Goal: Task Accomplishment & Management: Use online tool/utility

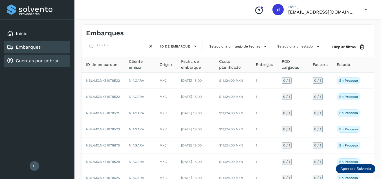
click at [50, 61] on link "Cuentas por cobrar" at bounding box center [37, 60] width 43 height 5
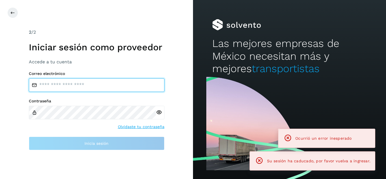
type input "**********"
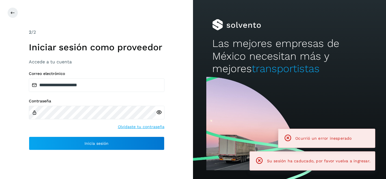
click at [44, 51] on h1 "Iniciar sesión como proveedor" at bounding box center [97, 47] width 136 height 11
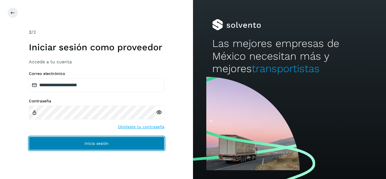
click at [75, 143] on button "Inicia sesión" at bounding box center [97, 143] width 136 height 14
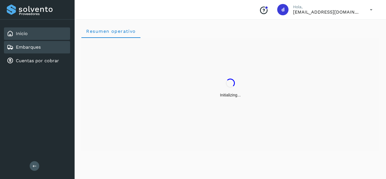
click at [31, 50] on div "Embarques" at bounding box center [24, 47] width 34 height 7
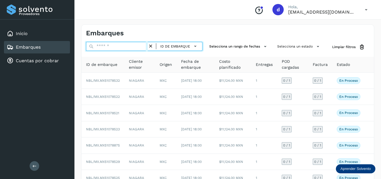
click at [139, 49] on input "text" at bounding box center [117, 46] width 62 height 9
paste input "**********"
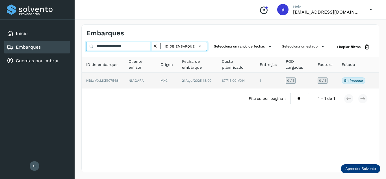
type input "**********"
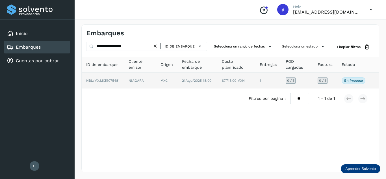
click at [119, 80] on span "NBL/MX.MX51075481" at bounding box center [102, 80] width 33 height 4
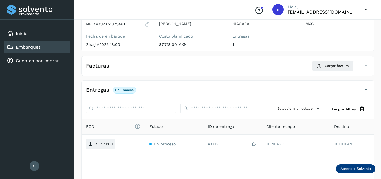
scroll to position [66, 0]
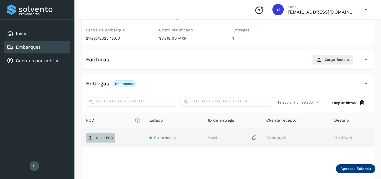
click at [108, 138] on p "Subir POD" at bounding box center [104, 138] width 17 height 4
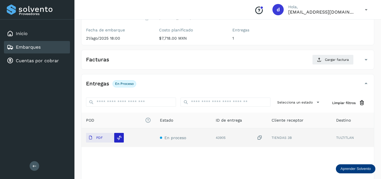
click at [121, 137] on icon at bounding box center [119, 137] width 5 height 5
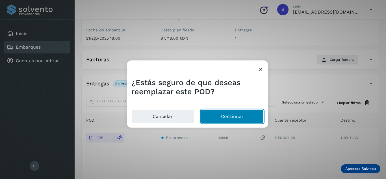
click at [215, 116] on button "Continuar" at bounding box center [232, 117] width 63 height 14
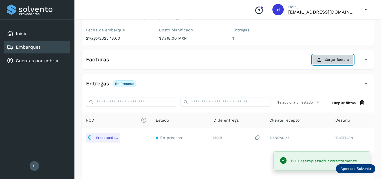
click at [324, 60] on button "Cargar factura" at bounding box center [334, 59] width 42 height 10
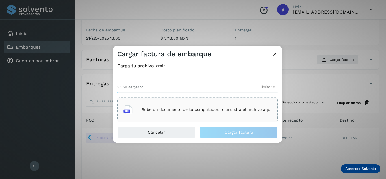
click at [204, 106] on div "Sube un documento de tu computadora o arrastra el archivo aquí" at bounding box center [197, 109] width 148 height 15
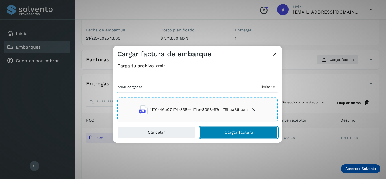
click at [221, 134] on button "Cargar factura" at bounding box center [239, 131] width 78 height 11
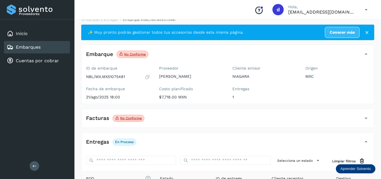
scroll to position [0, 0]
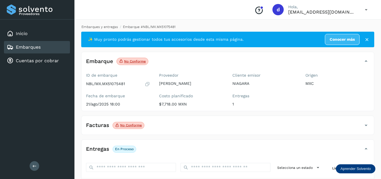
click at [105, 27] on link "Embarques y entregas" at bounding box center [100, 27] width 36 height 4
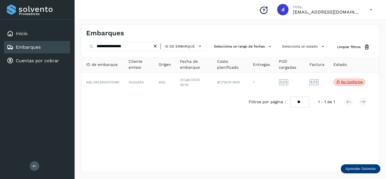
click at [158, 46] on icon at bounding box center [155, 46] width 6 height 6
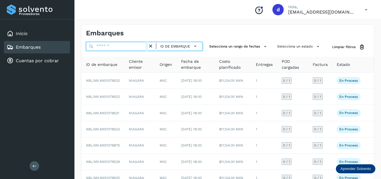
click at [143, 48] on input "text" at bounding box center [117, 46] width 62 height 9
paste input "**********"
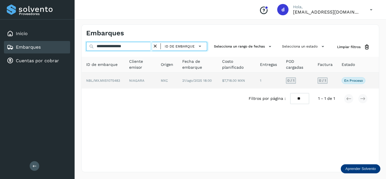
type input "**********"
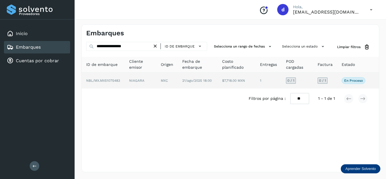
click at [114, 80] on span "NBL/MX.MX51075483" at bounding box center [103, 80] width 34 height 4
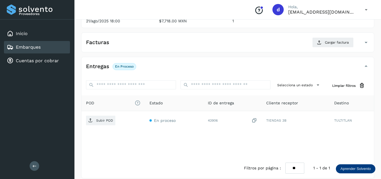
scroll to position [89, 0]
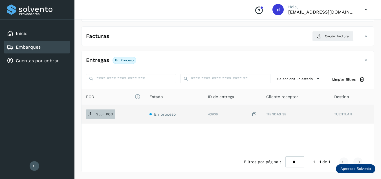
click at [106, 116] on span "Subir POD" at bounding box center [100, 114] width 29 height 9
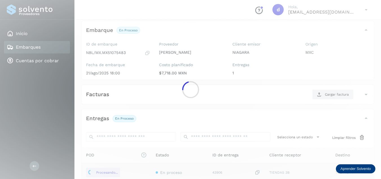
scroll to position [21, 0]
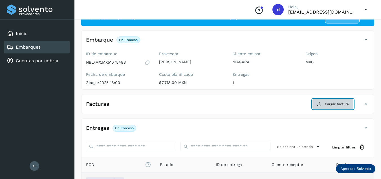
click at [338, 104] on span "Cargar factura" at bounding box center [337, 103] width 24 height 5
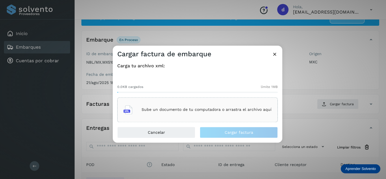
click at [212, 104] on div "Sube un documento de tu computadora o arrastra el archivo aquí" at bounding box center [197, 109] width 148 height 15
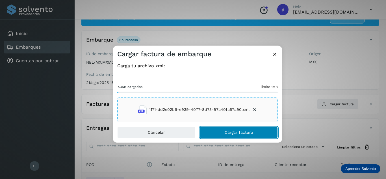
click at [225, 132] on span "Cargar factura" at bounding box center [238, 132] width 29 height 4
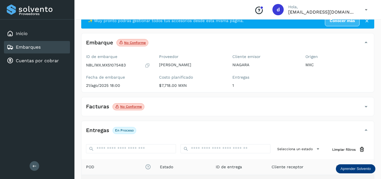
scroll to position [0, 0]
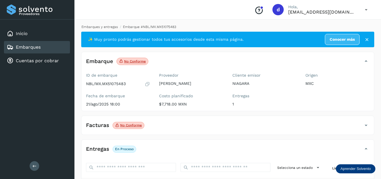
click at [113, 28] on link "Embarques y entregas" at bounding box center [100, 27] width 36 height 4
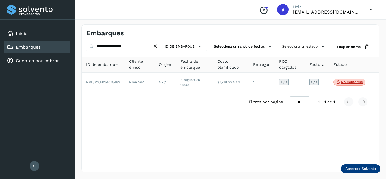
click at [157, 46] on icon at bounding box center [155, 46] width 6 height 6
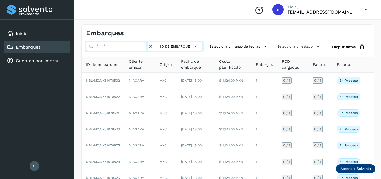
click at [141, 46] on input "text" at bounding box center [117, 46] width 62 height 9
paste input "**********"
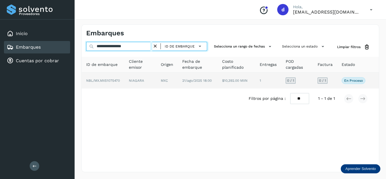
type input "**********"
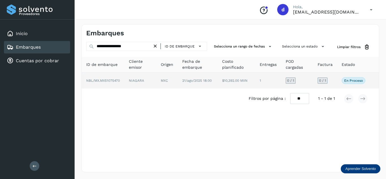
click at [116, 80] on span "NBL/MX.MX51075470" at bounding box center [103, 80] width 34 height 4
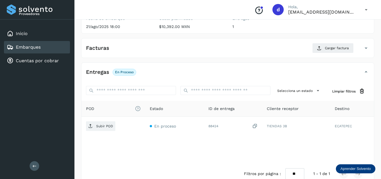
scroll to position [79, 0]
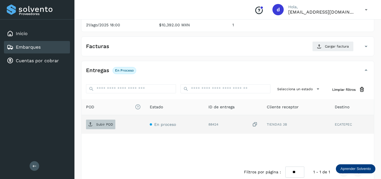
click at [102, 124] on p "Subir POD" at bounding box center [104, 124] width 17 height 4
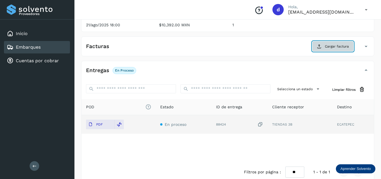
click at [329, 50] on button "Cargar factura" at bounding box center [334, 46] width 42 height 10
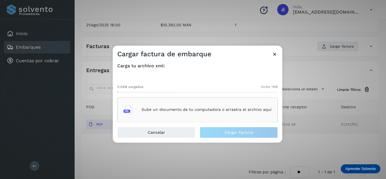
click at [202, 109] on p "Sube un documento de tu computadora o arrastra el archivo aquí" at bounding box center [206, 109] width 130 height 5
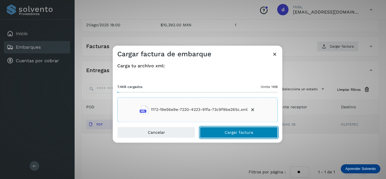
click at [244, 135] on button "Cargar factura" at bounding box center [239, 131] width 78 height 11
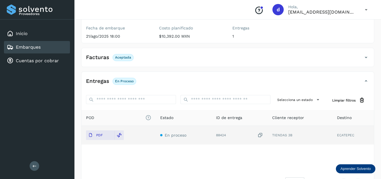
scroll to position [0, 0]
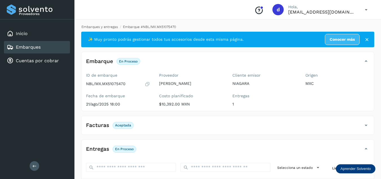
click at [96, 29] on link "Embarques y entregas" at bounding box center [100, 27] width 36 height 4
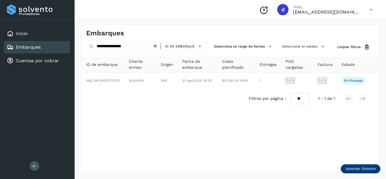
click at [157, 48] on icon at bounding box center [155, 46] width 6 height 6
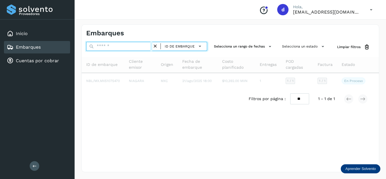
click at [148, 48] on input "text" at bounding box center [119, 46] width 66 height 9
paste input "**********"
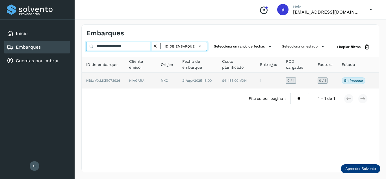
type input "**********"
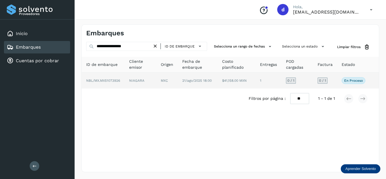
click at [110, 81] on span "NBL/MX.MX51073926" at bounding box center [103, 80] width 34 height 4
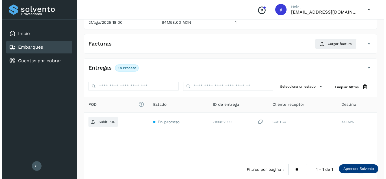
scroll to position [89, 0]
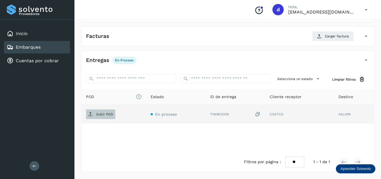
click at [101, 114] on p "Subir POD" at bounding box center [104, 114] width 17 height 4
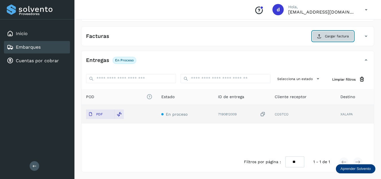
click at [336, 38] on span "Cargar factura" at bounding box center [337, 36] width 24 height 5
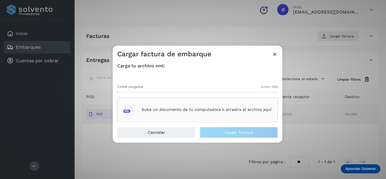
click at [198, 108] on p "Sube un documento de tu computadora o arrastra el archivo aquí" at bounding box center [206, 109] width 130 height 5
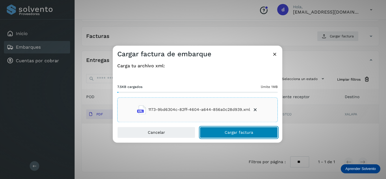
click at [236, 134] on span "Cargar factura" at bounding box center [238, 132] width 29 height 4
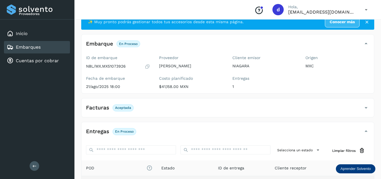
scroll to position [0, 0]
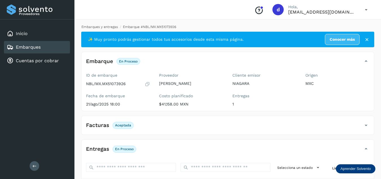
click at [115, 25] on link "Embarques y entregas" at bounding box center [100, 27] width 36 height 4
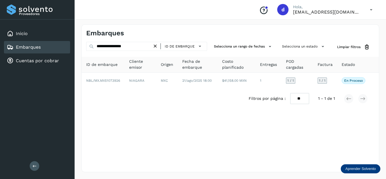
click at [158, 47] on icon at bounding box center [155, 46] width 6 height 6
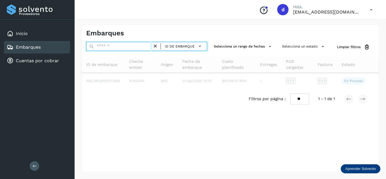
click at [145, 46] on input "text" at bounding box center [119, 46] width 66 height 9
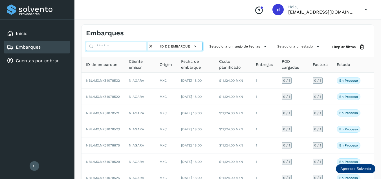
paste input "**********"
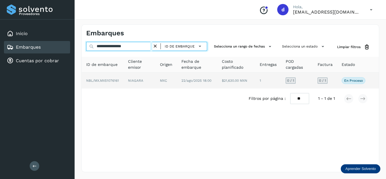
type input "**********"
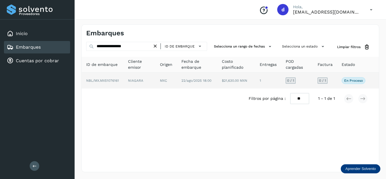
click at [119, 79] on span "NBL/MX.MX51076161" at bounding box center [102, 80] width 33 height 4
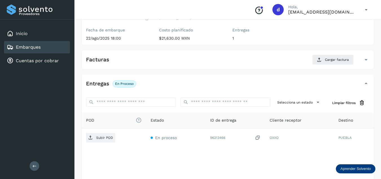
scroll to position [68, 0]
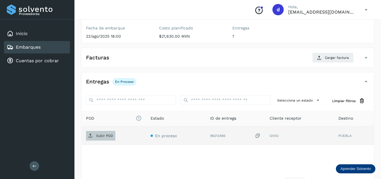
click at [110, 138] on span "Subir POD" at bounding box center [100, 135] width 29 height 9
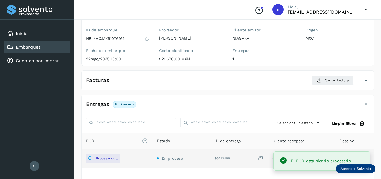
scroll to position [34, 0]
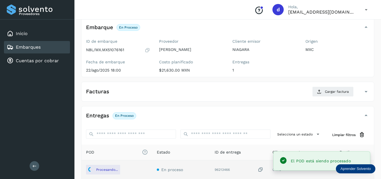
click at [333, 97] on div "Facturas Cargar factura" at bounding box center [228, 93] width 293 height 15
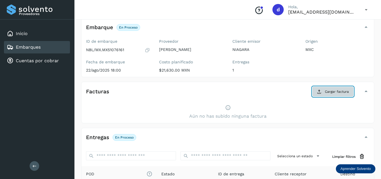
click at [330, 93] on span "Cargar factura" at bounding box center [337, 91] width 24 height 5
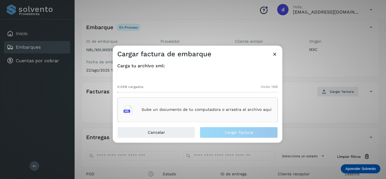
click at [242, 106] on div "Sube un documento de tu computadora o arrastra el archivo aquí" at bounding box center [197, 109] width 148 height 15
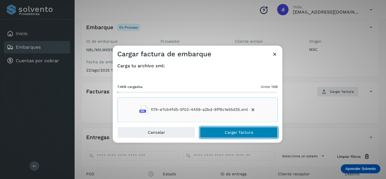
click at [236, 131] on span "Cargar factura" at bounding box center [238, 132] width 29 height 4
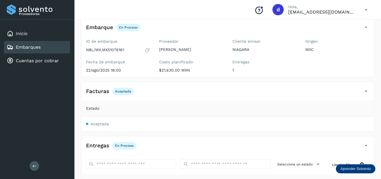
scroll to position [0, 0]
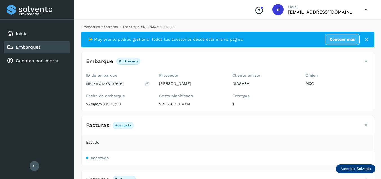
click at [97, 26] on link "Embarques y entregas" at bounding box center [100, 27] width 36 height 4
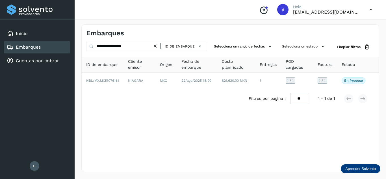
click at [156, 46] on icon at bounding box center [155, 46] width 6 height 6
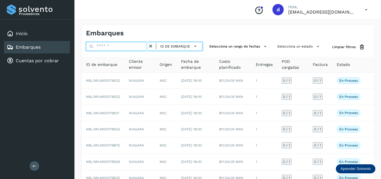
click at [136, 47] on input "text" at bounding box center [117, 46] width 62 height 9
paste input "**********"
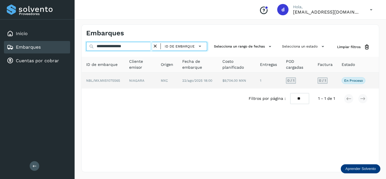
type input "**********"
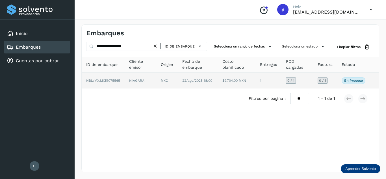
click at [113, 77] on td "NBL/MX.MX51075565" at bounding box center [103, 81] width 43 height 16
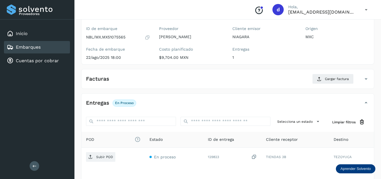
scroll to position [51, 0]
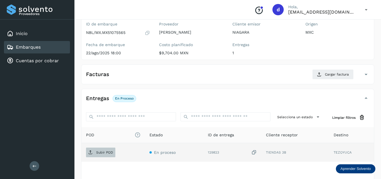
click at [107, 152] on p "Subir POD" at bounding box center [104, 152] width 17 height 4
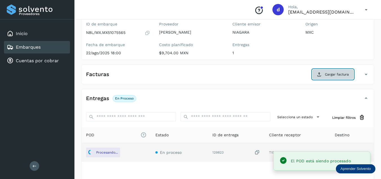
click at [328, 76] on span "Cargar factura" at bounding box center [337, 74] width 24 height 5
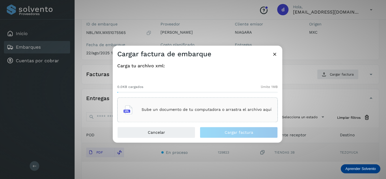
click at [245, 108] on p "Sube un documento de tu computadora o arrastra el archivo aquí" at bounding box center [206, 109] width 130 height 5
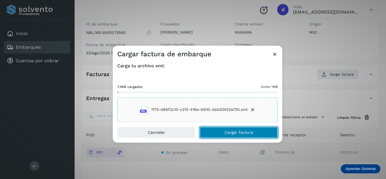
click at [215, 134] on button "Cargar factura" at bounding box center [239, 131] width 78 height 11
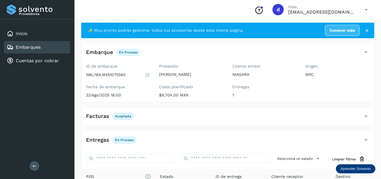
scroll to position [0, 0]
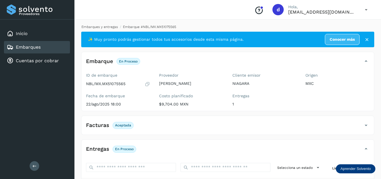
click at [113, 27] on link "Embarques y entregas" at bounding box center [100, 27] width 36 height 4
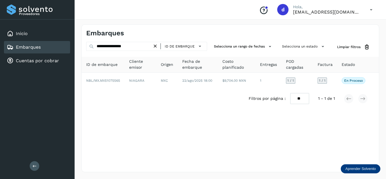
click at [155, 43] on icon at bounding box center [155, 46] width 6 height 6
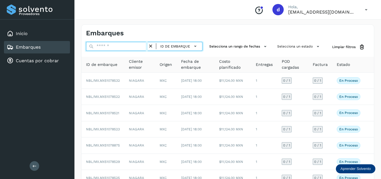
click at [131, 45] on input "text" at bounding box center [117, 46] width 62 height 9
paste input "**********"
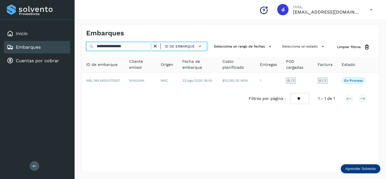
type input "**********"
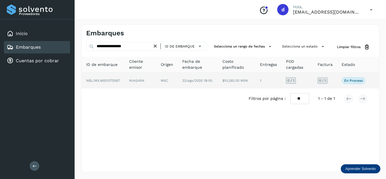
click at [95, 81] on span "NBL/MX.MX51075567" at bounding box center [103, 80] width 34 height 4
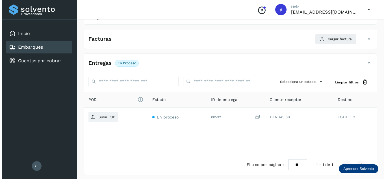
scroll to position [89, 0]
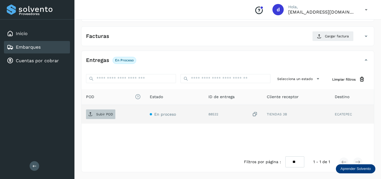
click at [97, 112] on span "Subir POD" at bounding box center [100, 114] width 29 height 9
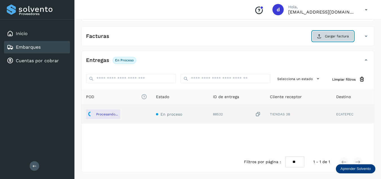
click at [335, 38] on span "Cargar factura" at bounding box center [337, 36] width 24 height 5
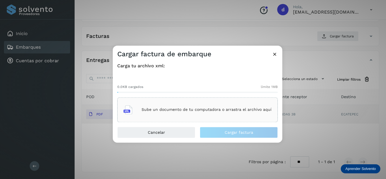
click at [239, 107] on div "Sube un documento de tu computadora o arrastra el archivo aquí" at bounding box center [197, 109] width 148 height 15
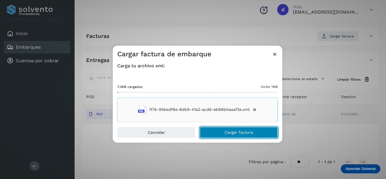
click at [228, 132] on span "Cargar factura" at bounding box center [238, 132] width 29 height 4
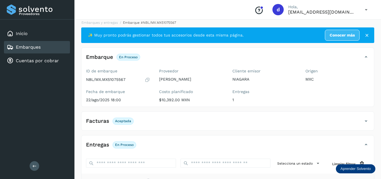
scroll to position [0, 0]
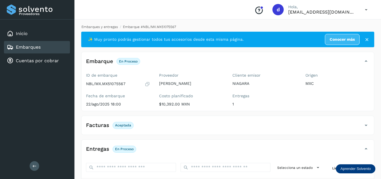
click at [112, 27] on link "Embarques y entregas" at bounding box center [100, 27] width 36 height 4
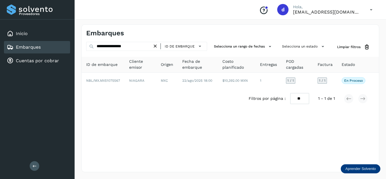
click at [158, 46] on icon at bounding box center [155, 46] width 6 height 6
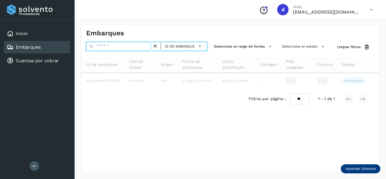
click at [142, 49] on input "text" at bounding box center [119, 46] width 66 height 9
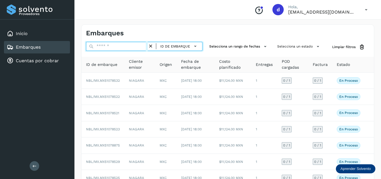
paste input "**********"
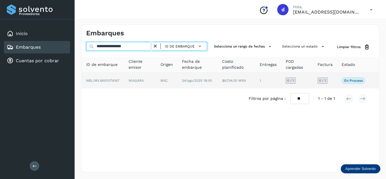
type input "**********"
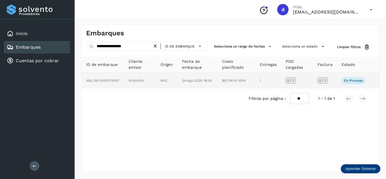
click at [117, 80] on span "NBL/MX.MX51076167" at bounding box center [102, 80] width 33 height 4
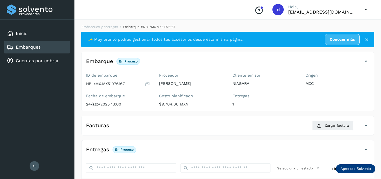
scroll to position [89, 0]
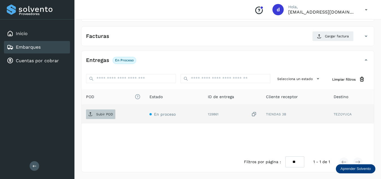
click at [103, 118] on span "Subir POD" at bounding box center [100, 114] width 29 height 9
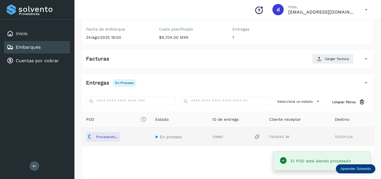
scroll to position [55, 0]
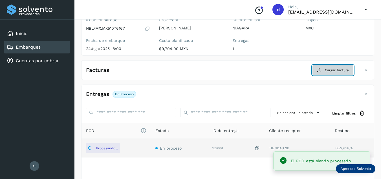
click at [328, 71] on span "Cargar factura" at bounding box center [337, 69] width 24 height 5
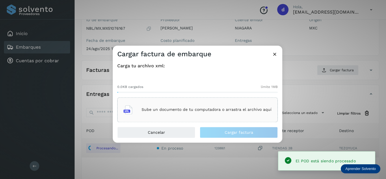
click at [202, 110] on p "Sube un documento de tu computadora o arrastra el archivo aquí" at bounding box center [206, 109] width 130 height 5
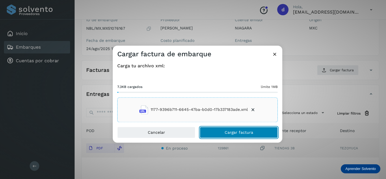
click at [226, 135] on button "Cargar factura" at bounding box center [239, 131] width 78 height 11
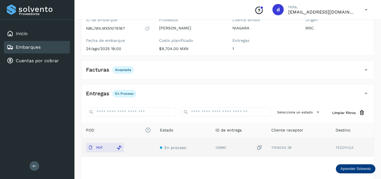
scroll to position [0, 0]
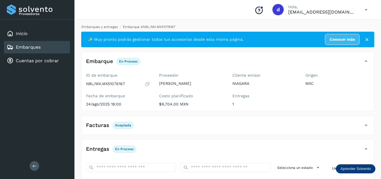
click at [111, 27] on link "Embarques y entregas" at bounding box center [100, 27] width 36 height 4
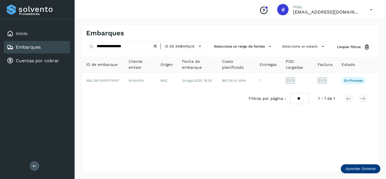
click at [158, 49] on icon at bounding box center [155, 46] width 6 height 6
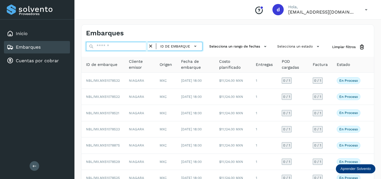
click at [121, 45] on input "text" at bounding box center [117, 46] width 62 height 9
paste input "**********"
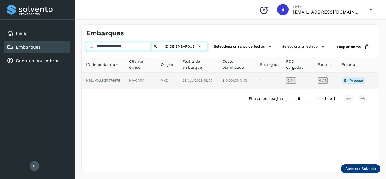
type input "**********"
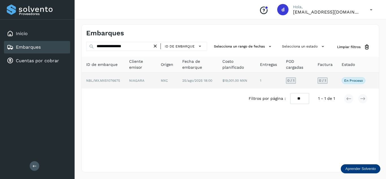
click at [99, 79] on span "NBL/MX.MX51076675" at bounding box center [103, 80] width 34 height 4
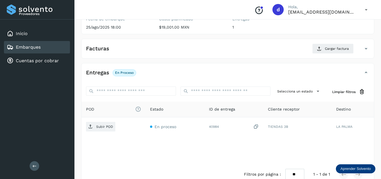
scroll to position [79, 0]
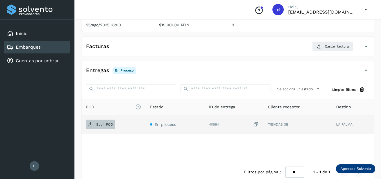
click at [112, 126] on p "Subir POD" at bounding box center [104, 124] width 17 height 4
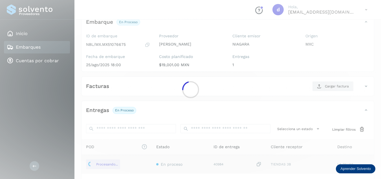
scroll to position [34, 0]
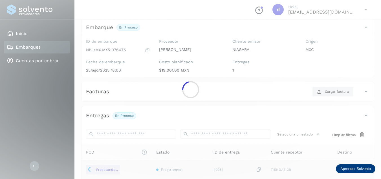
click at [338, 91] on div at bounding box center [190, 89] width 381 height 179
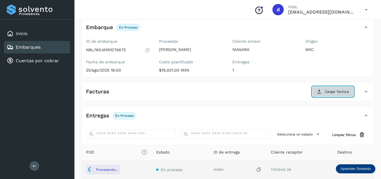
click at [336, 91] on span "Cargar factura" at bounding box center [337, 91] width 24 height 5
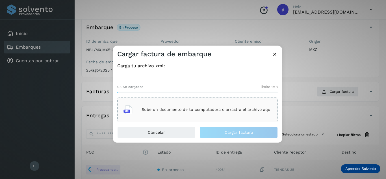
click at [254, 115] on main "Proveedores Inicio Embarques Cuentas por cobrar Salir Conoce nuestros beneficio…" at bounding box center [193, 100] width 386 height 268
click at [224, 108] on p "Sube un documento de tu computadora o arrastra el archivo aquí" at bounding box center [206, 109] width 130 height 5
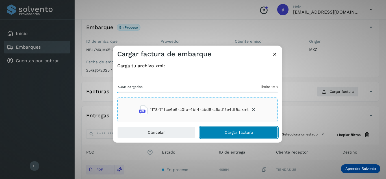
click at [224, 134] on button "Cargar factura" at bounding box center [239, 131] width 78 height 11
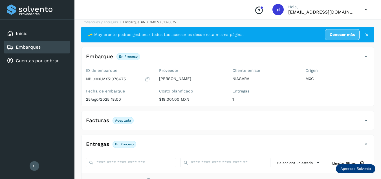
scroll to position [0, 0]
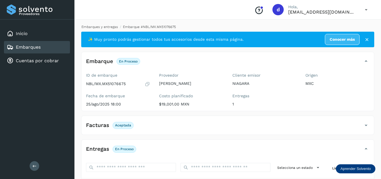
click at [116, 28] on link "Embarques y entregas" at bounding box center [100, 27] width 36 height 4
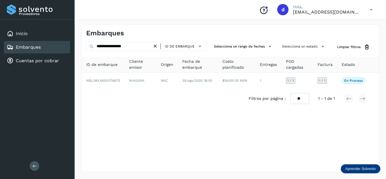
click at [157, 45] on icon at bounding box center [155, 46] width 6 height 6
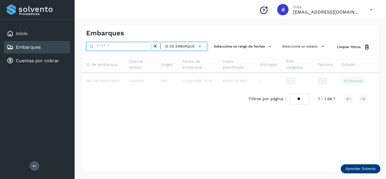
click at [142, 48] on input "text" at bounding box center [119, 46] width 66 height 9
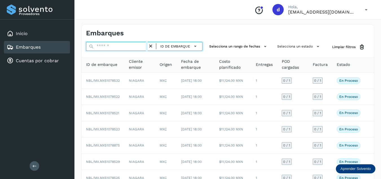
paste input "**********"
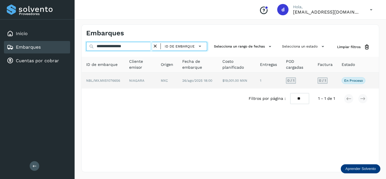
type input "**********"
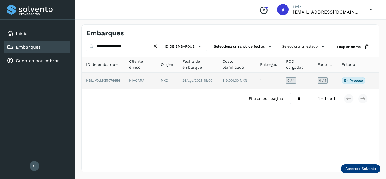
click at [119, 80] on span "NBL/MX.MX51076656" at bounding box center [103, 80] width 34 height 4
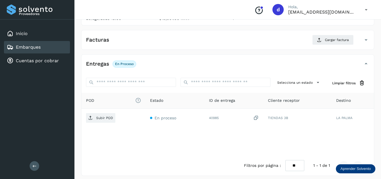
scroll to position [89, 0]
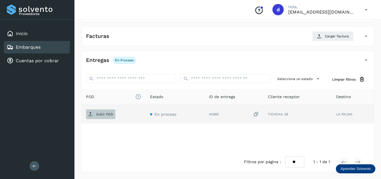
click at [93, 112] on span "Subir POD" at bounding box center [100, 114] width 29 height 9
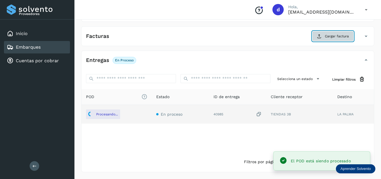
click at [339, 37] on span "Cargar factura" at bounding box center [337, 36] width 24 height 5
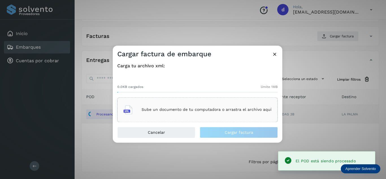
click at [229, 112] on p "Sube un documento de tu computadora o arrastra el archivo aquí" at bounding box center [206, 109] width 130 height 5
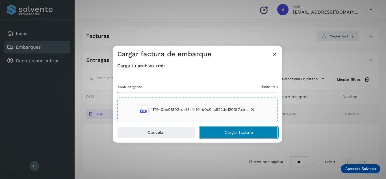
click at [222, 129] on button "Cargar factura" at bounding box center [239, 131] width 78 height 11
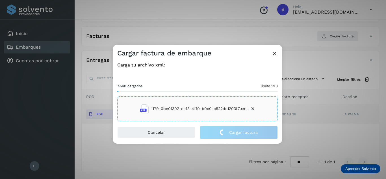
click at [211, 151] on div "Cargar factura de embarque Carga tu archivo xml: 7.5KB cargados límite 1MB 1179…" at bounding box center [193, 89] width 386 height 179
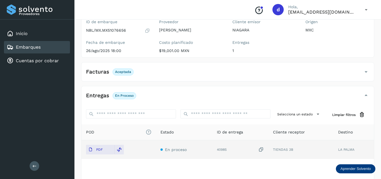
scroll to position [0, 0]
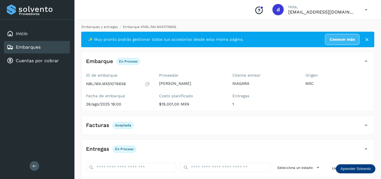
click at [103, 26] on link "Embarques y entregas" at bounding box center [100, 27] width 36 height 4
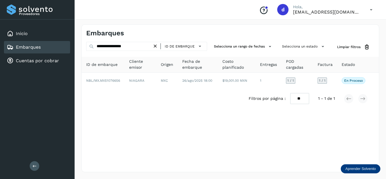
click at [156, 46] on icon at bounding box center [155, 46] width 6 height 6
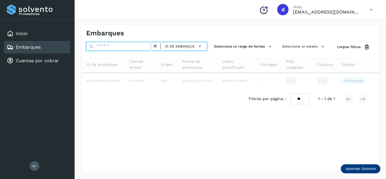
click at [142, 47] on input "text" at bounding box center [119, 46] width 66 height 9
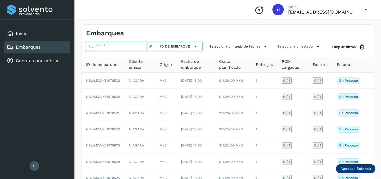
paste input "**********"
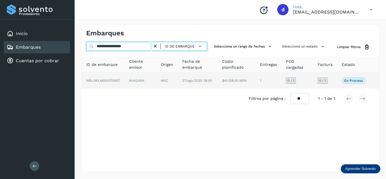
type input "**********"
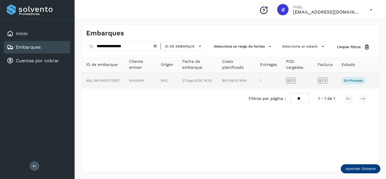
click at [99, 79] on span "NBL/MX.MX51075957" at bounding box center [103, 80] width 34 height 4
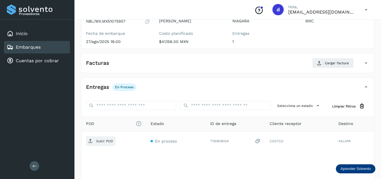
scroll to position [68, 0]
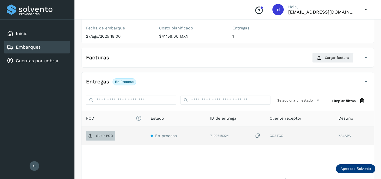
click at [112, 137] on p "Subir POD" at bounding box center [104, 136] width 17 height 4
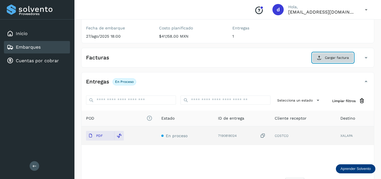
click at [333, 61] on button "Cargar factura" at bounding box center [334, 58] width 42 height 10
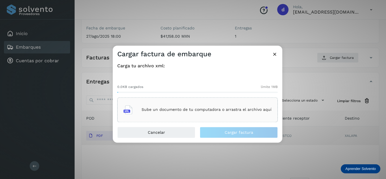
click at [256, 109] on p "Sube un documento de tu computadora o arrastra el archivo aquí" at bounding box center [206, 109] width 130 height 5
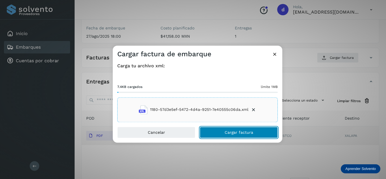
click at [229, 132] on span "Cargar factura" at bounding box center [238, 132] width 29 height 4
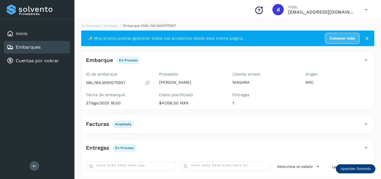
scroll to position [0, 0]
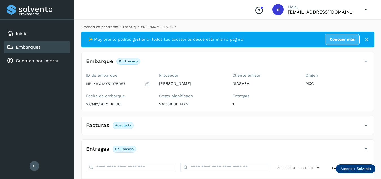
click at [100, 27] on link "Embarques y entregas" at bounding box center [100, 27] width 36 height 4
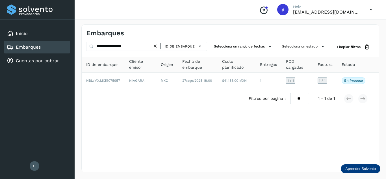
click at [155, 48] on icon at bounding box center [155, 46] width 6 height 6
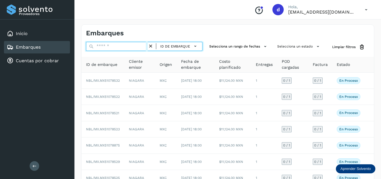
click at [140, 46] on input "text" at bounding box center [117, 46] width 62 height 9
paste input "**********"
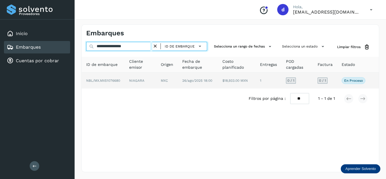
type input "**********"
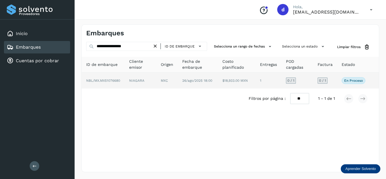
click at [117, 80] on span "NBL/MX.MX51076680" at bounding box center [103, 80] width 34 height 4
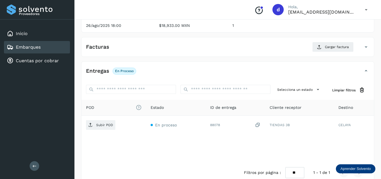
scroll to position [88, 0]
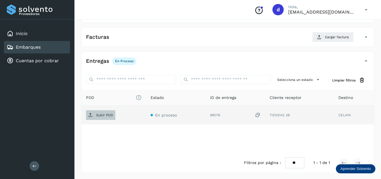
click at [106, 115] on p "Subir POD" at bounding box center [104, 115] width 17 height 4
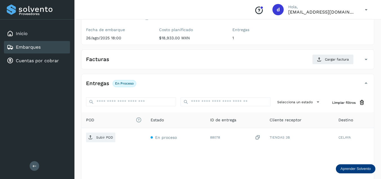
scroll to position [70, 0]
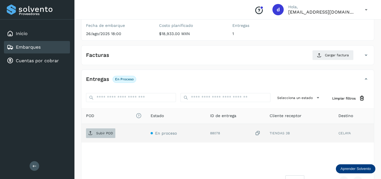
click at [112, 133] on p "Subir POD" at bounding box center [104, 133] width 17 height 4
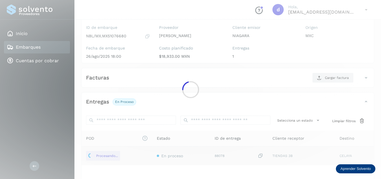
scroll to position [36, 0]
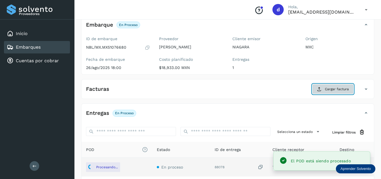
click at [337, 91] on span "Cargar factura" at bounding box center [337, 88] width 24 height 5
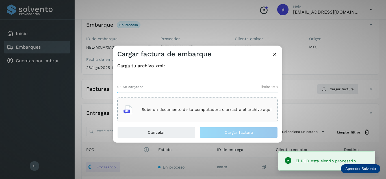
click at [212, 113] on div "Sube un documento de tu computadora o arrastra el archivo aquí" at bounding box center [197, 109] width 148 height 15
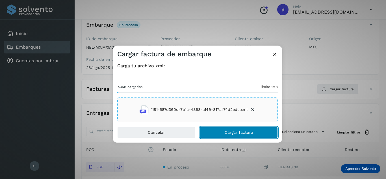
click at [231, 135] on button "Cargar factura" at bounding box center [239, 131] width 78 height 11
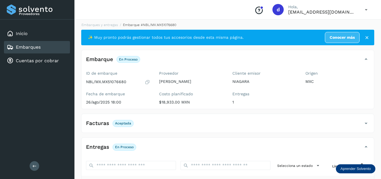
scroll to position [0, 0]
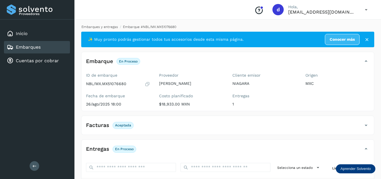
click at [112, 28] on link "Embarques y entregas" at bounding box center [100, 27] width 36 height 4
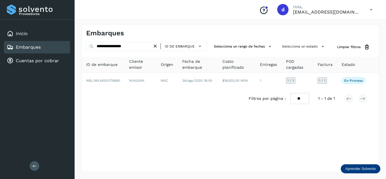
click at [155, 45] on icon at bounding box center [155, 46] width 6 height 6
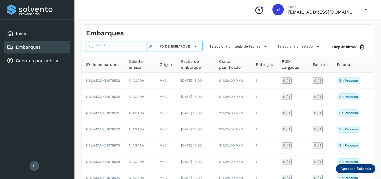
click at [130, 46] on input "text" at bounding box center [117, 46] width 62 height 9
paste input "**********"
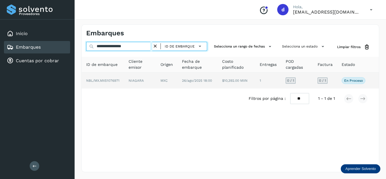
type input "**********"
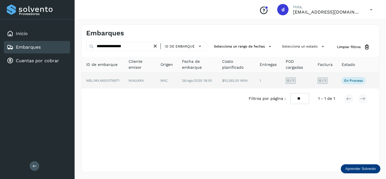
click at [110, 81] on span "NBL/MX.MX51076971" at bounding box center [102, 80] width 33 height 4
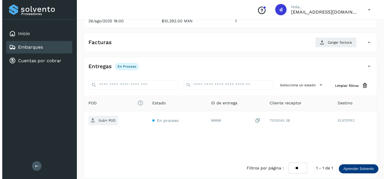
scroll to position [89, 0]
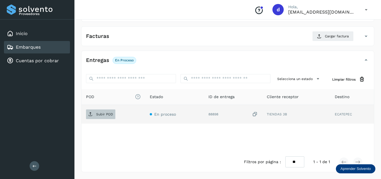
click at [101, 111] on span "Subir POD" at bounding box center [100, 114] width 29 height 9
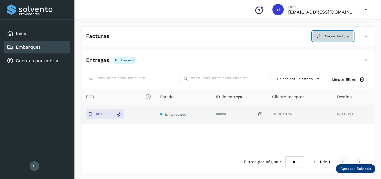
click at [326, 34] on span "Cargar factura" at bounding box center [337, 36] width 24 height 5
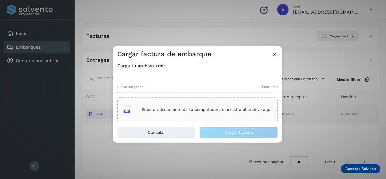
click at [210, 104] on div "Sube un documento de tu computadora o arrastra el archivo aquí" at bounding box center [197, 109] width 148 height 15
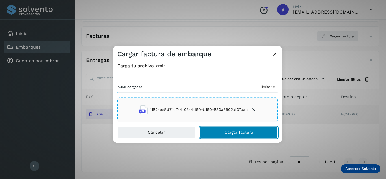
click at [230, 133] on span "Cargar factura" at bounding box center [238, 132] width 29 height 4
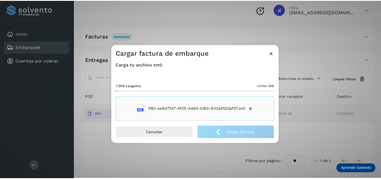
scroll to position [89, 0]
